Goal: Transaction & Acquisition: Purchase product/service

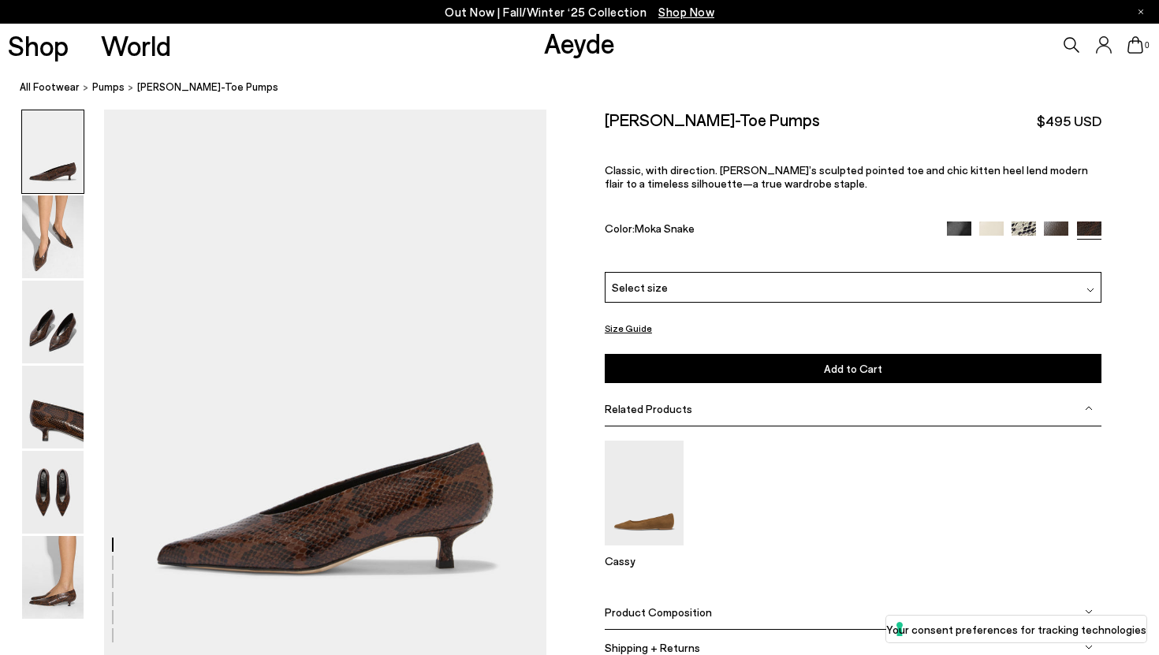
click at [991, 226] on img at bounding box center [992, 234] width 24 height 24
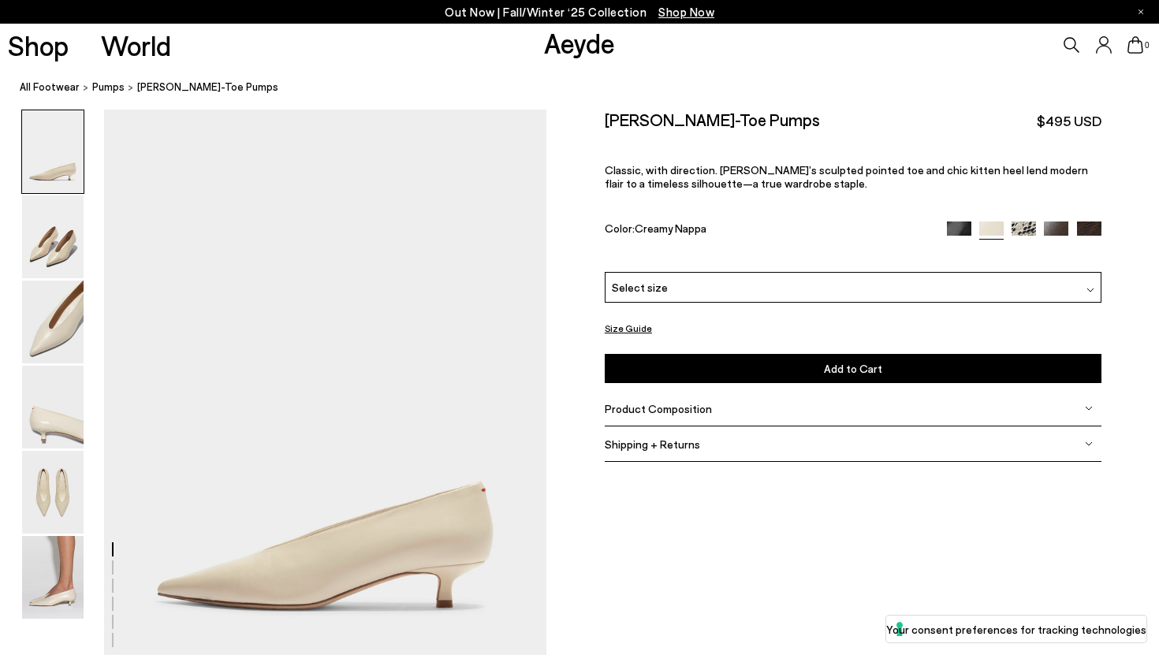
click at [711, 292] on div "Select size" at bounding box center [853, 287] width 497 height 31
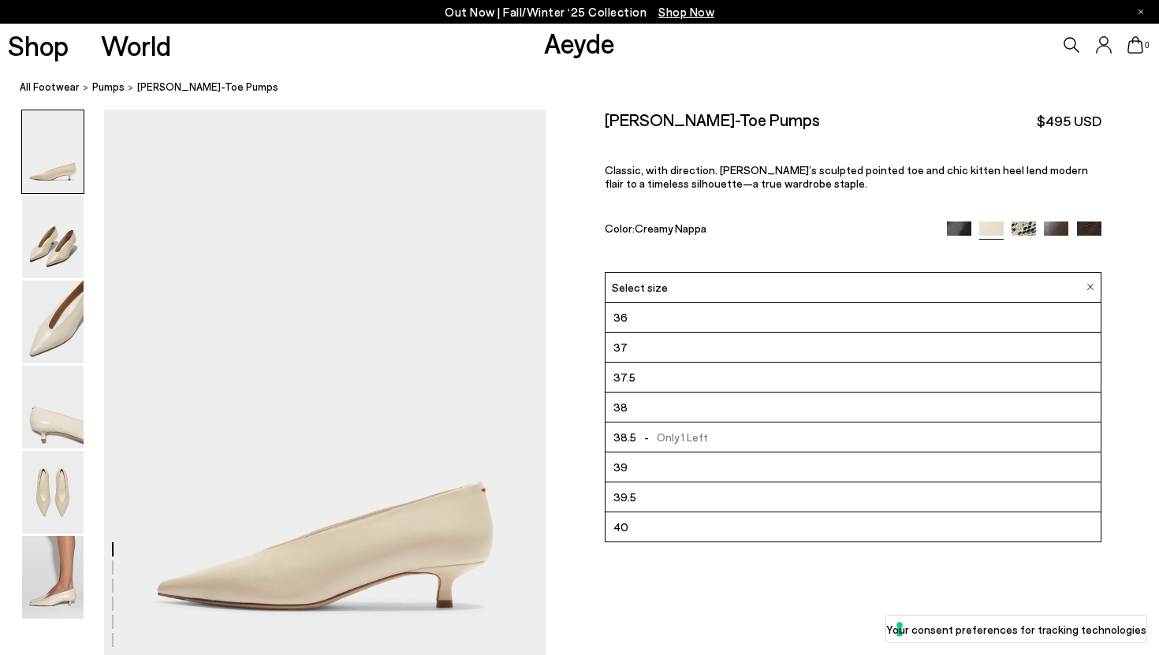
click at [683, 319] on li "36" at bounding box center [853, 318] width 495 height 30
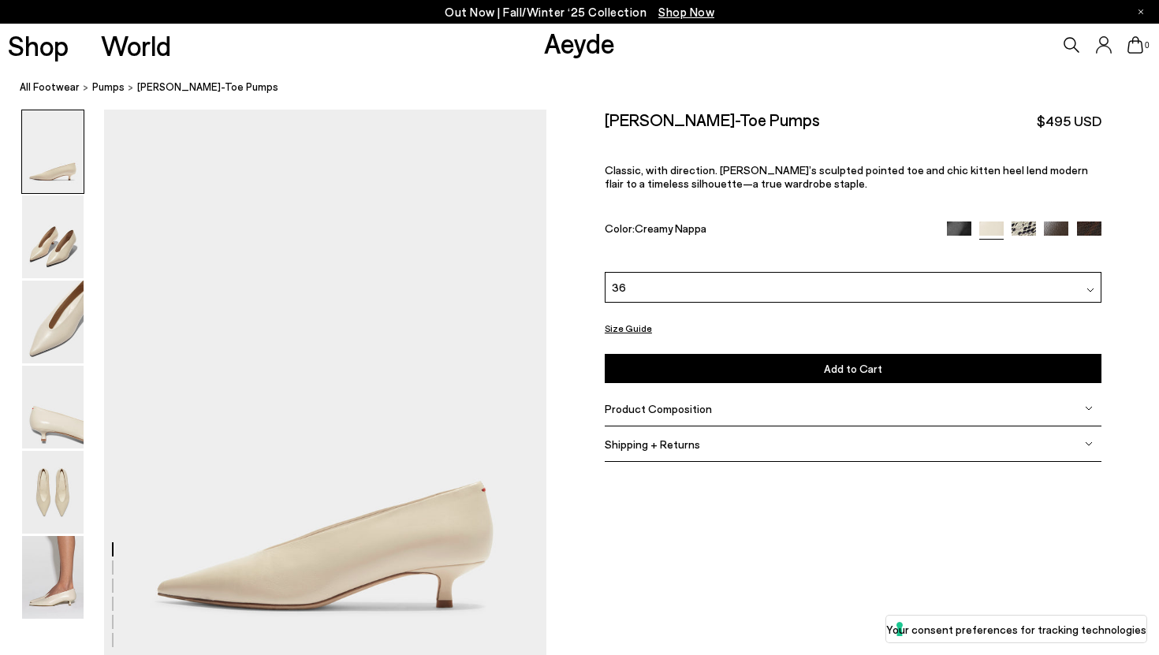
click at [671, 448] on span "Shipping + Returns" at bounding box center [652, 444] width 95 height 13
